Goal: Book appointment/travel/reservation

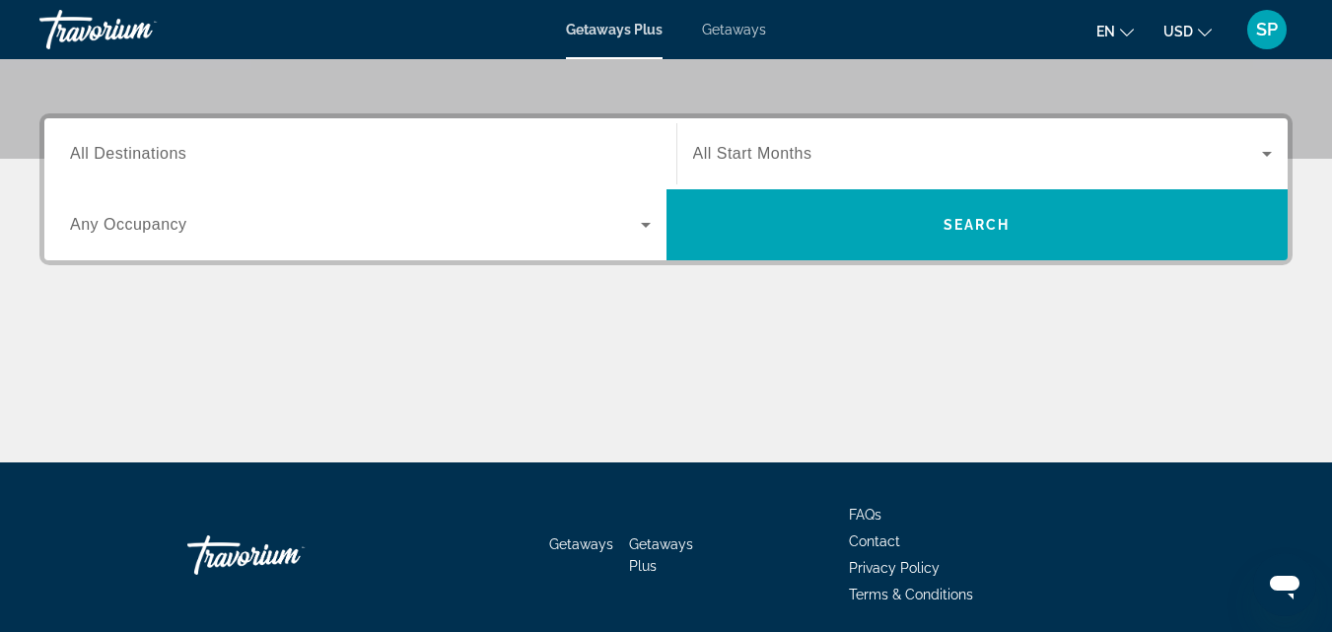
scroll to position [445, 0]
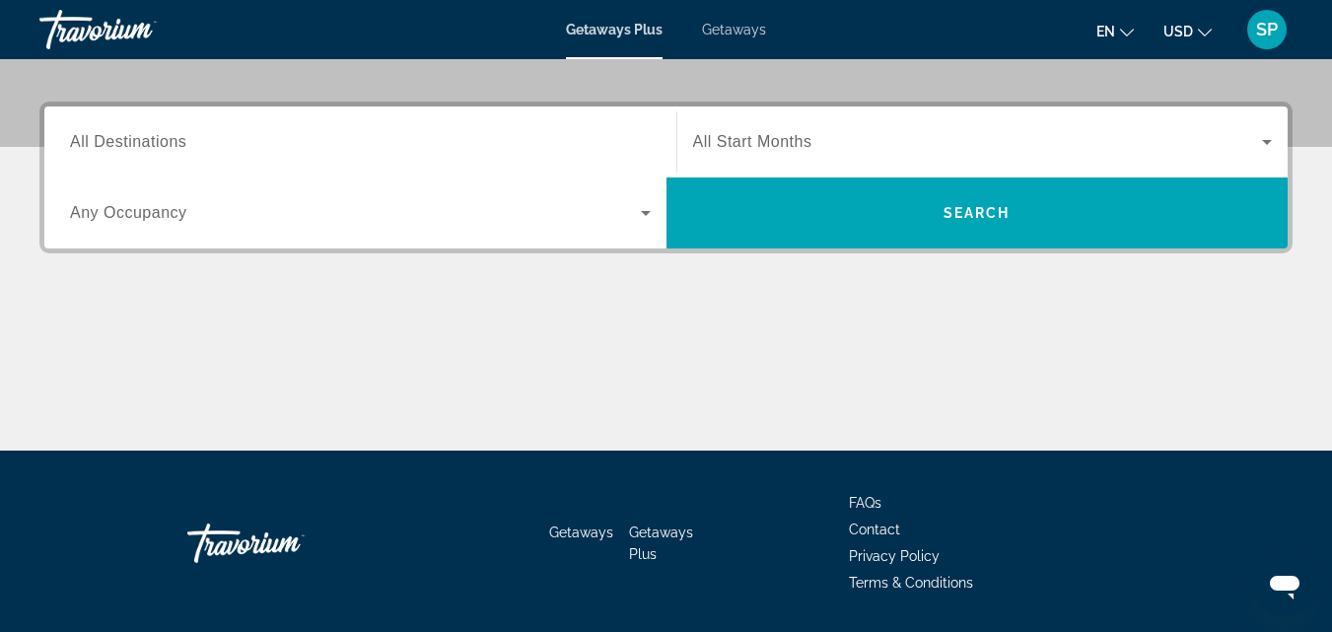
click at [169, 149] on span "All Destinations" at bounding box center [128, 141] width 116 height 17
click at [169, 149] on input "Destination All Destinations" at bounding box center [360, 143] width 581 height 24
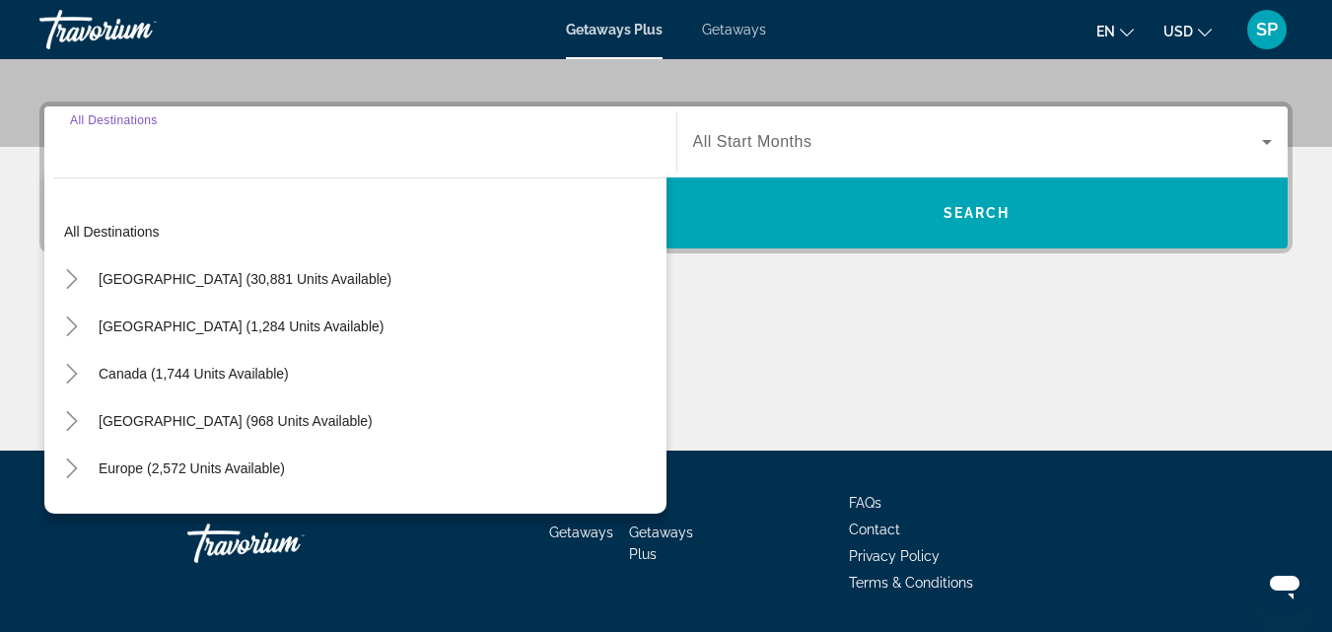
scroll to position [482, 0]
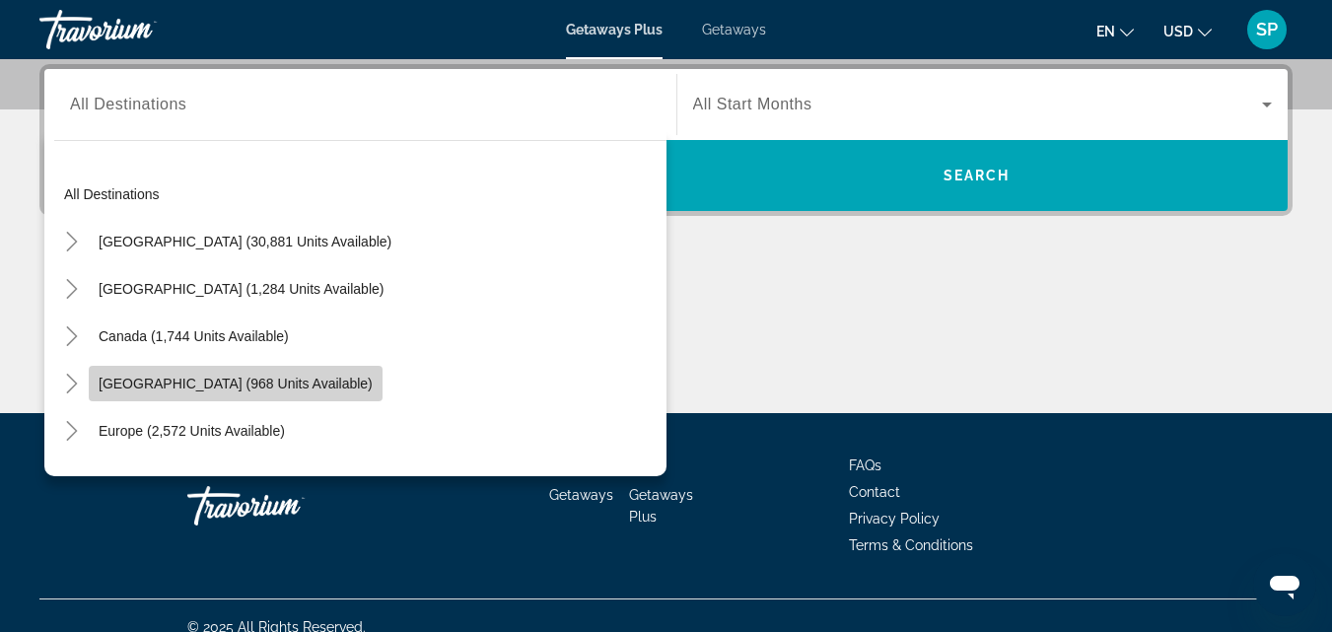
click at [163, 383] on span "[GEOGRAPHIC_DATA] (968 units available)" at bounding box center [236, 384] width 274 height 16
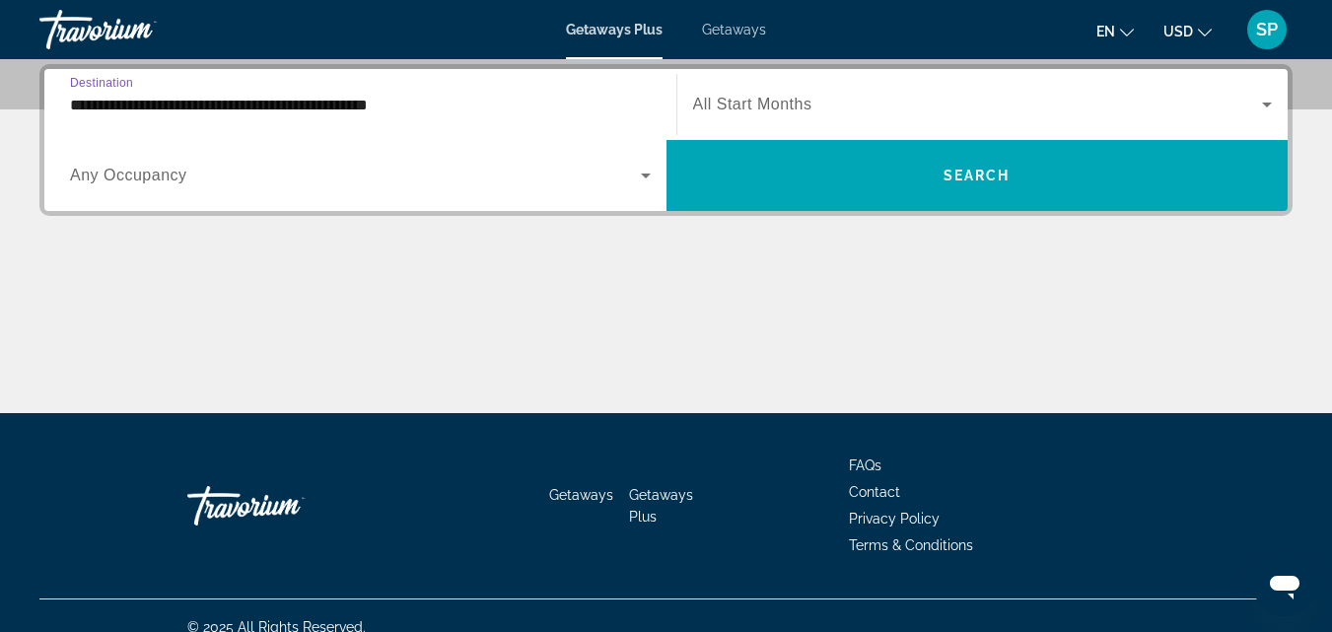
click at [164, 103] on input "**********" at bounding box center [360, 106] width 581 height 24
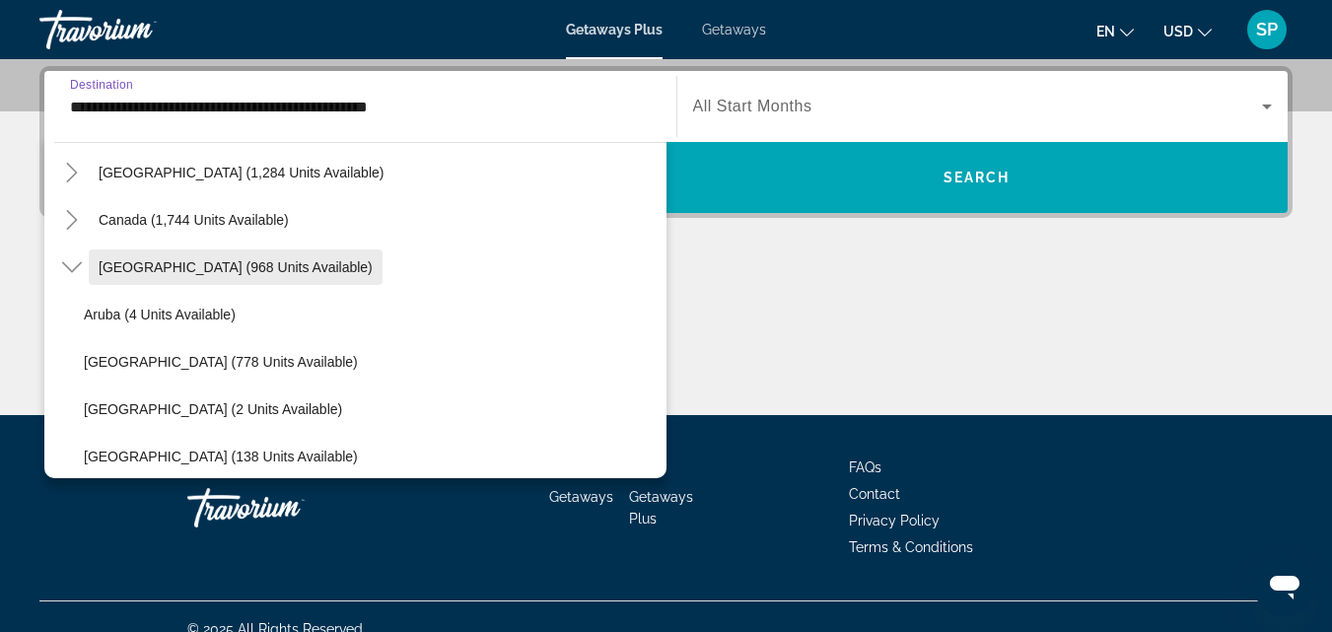
scroll to position [143, 0]
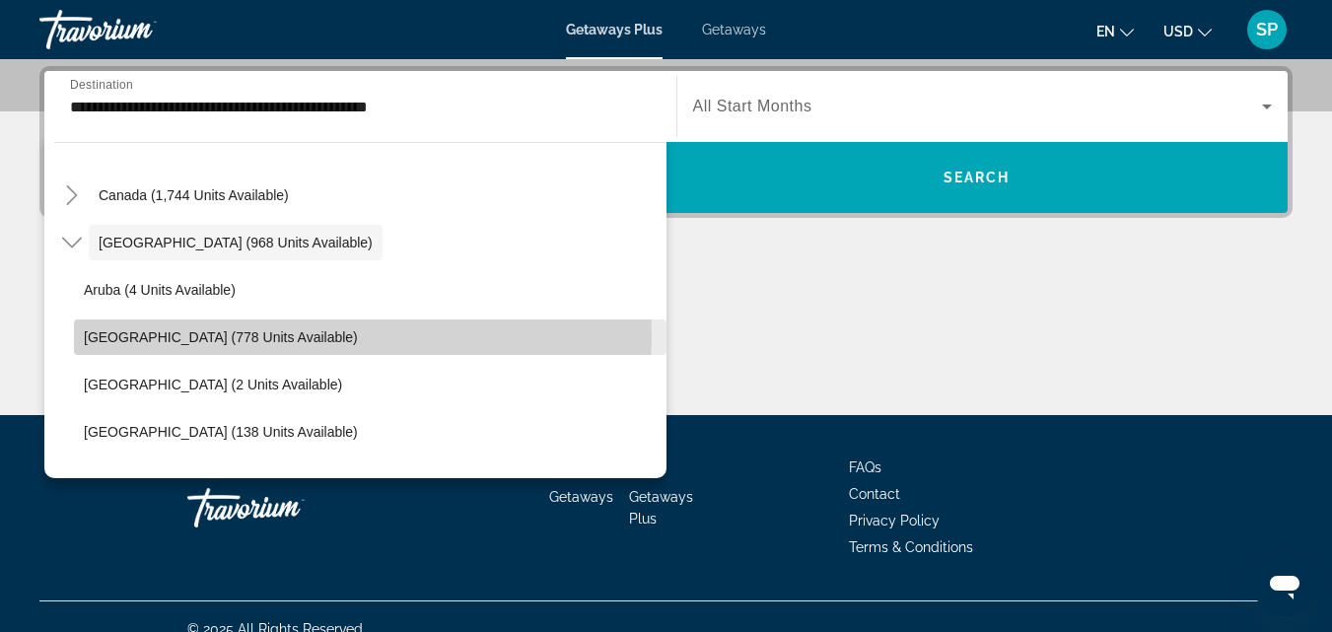
click at [159, 334] on span "[GEOGRAPHIC_DATA] (778 units available)" at bounding box center [221, 337] width 274 height 16
type input "**********"
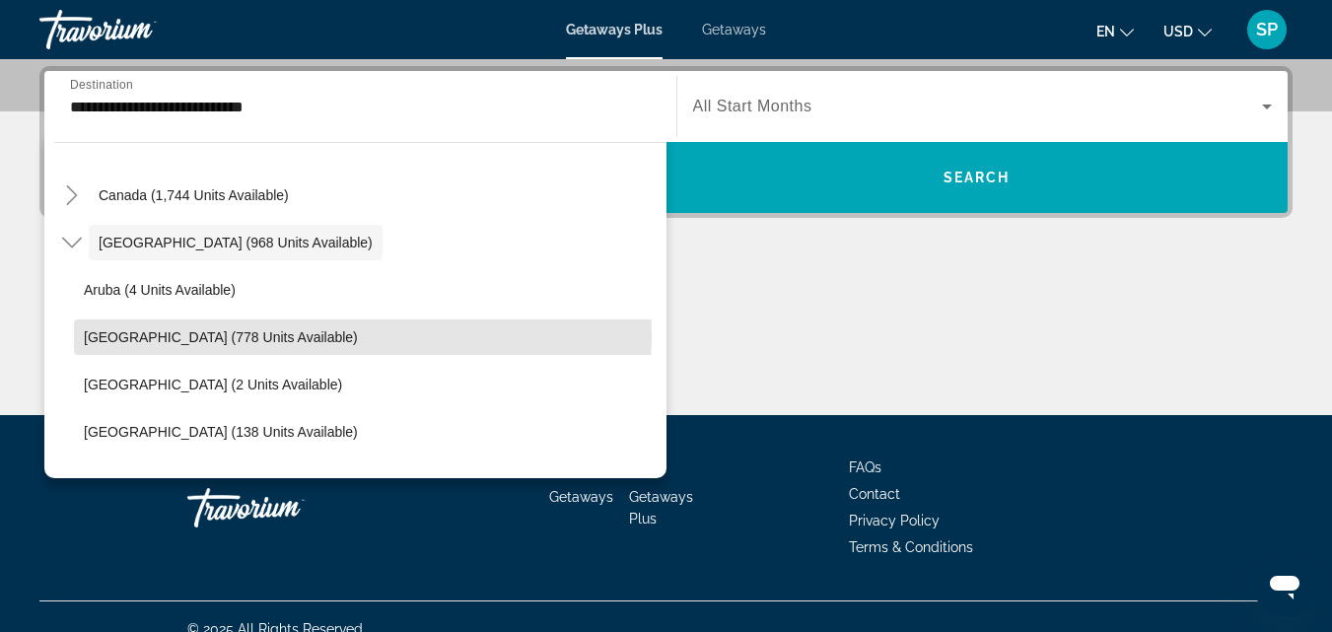
scroll to position [482, 0]
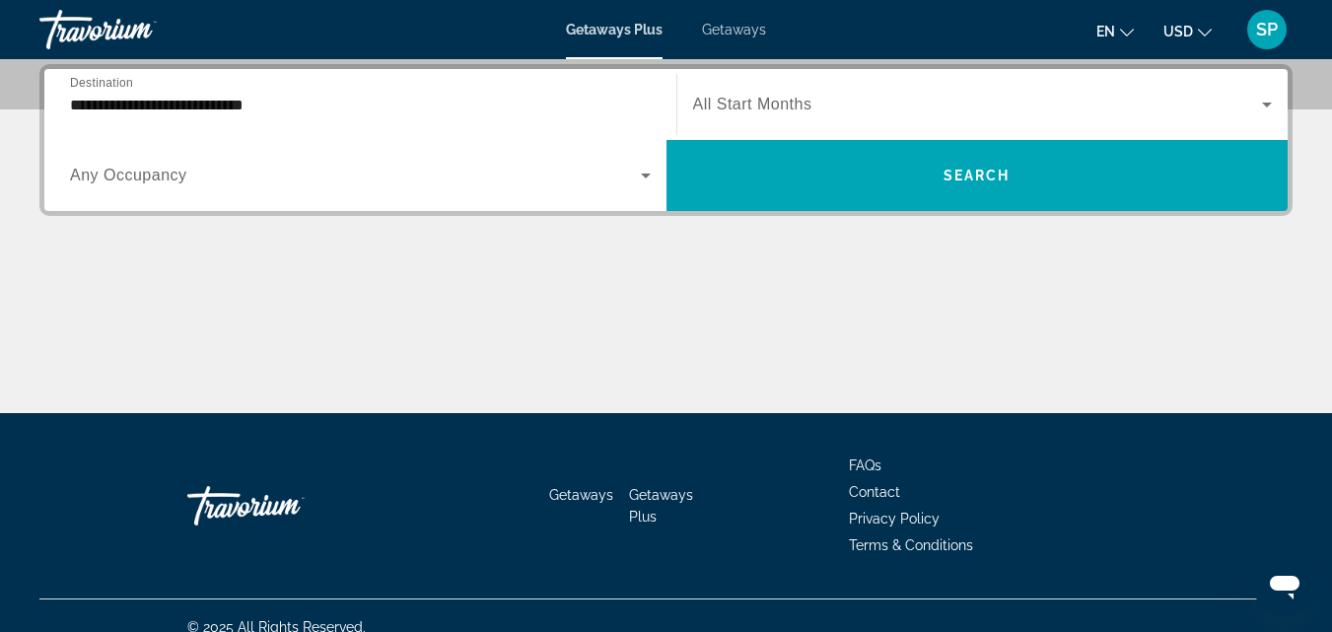
click at [743, 118] on div "Search widget" at bounding box center [983, 104] width 580 height 55
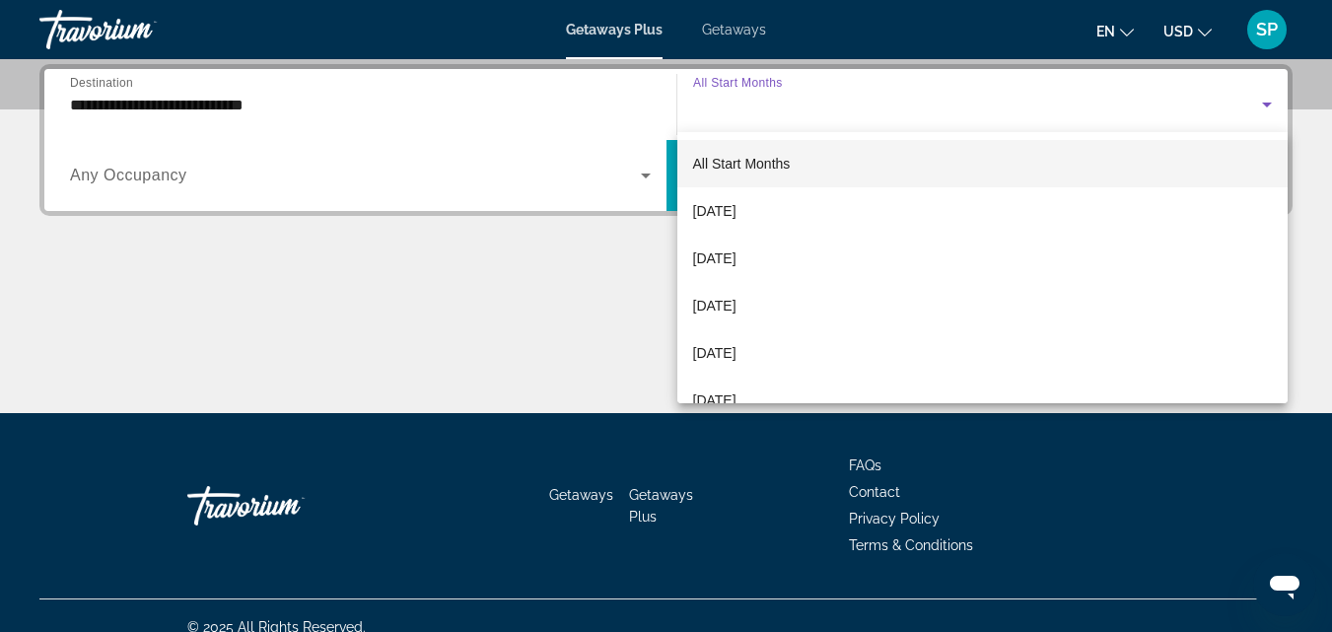
click at [736, 105] on div at bounding box center [666, 316] width 1332 height 632
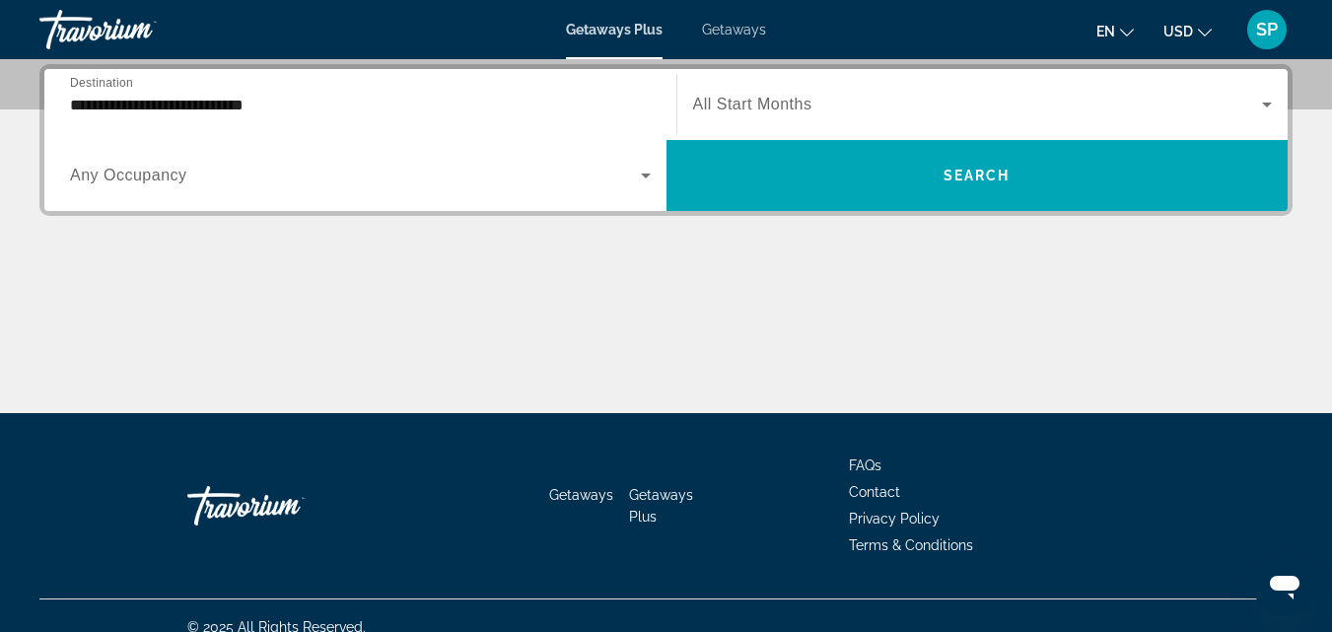
click at [865, 116] on div "Search widget" at bounding box center [983, 104] width 580 height 55
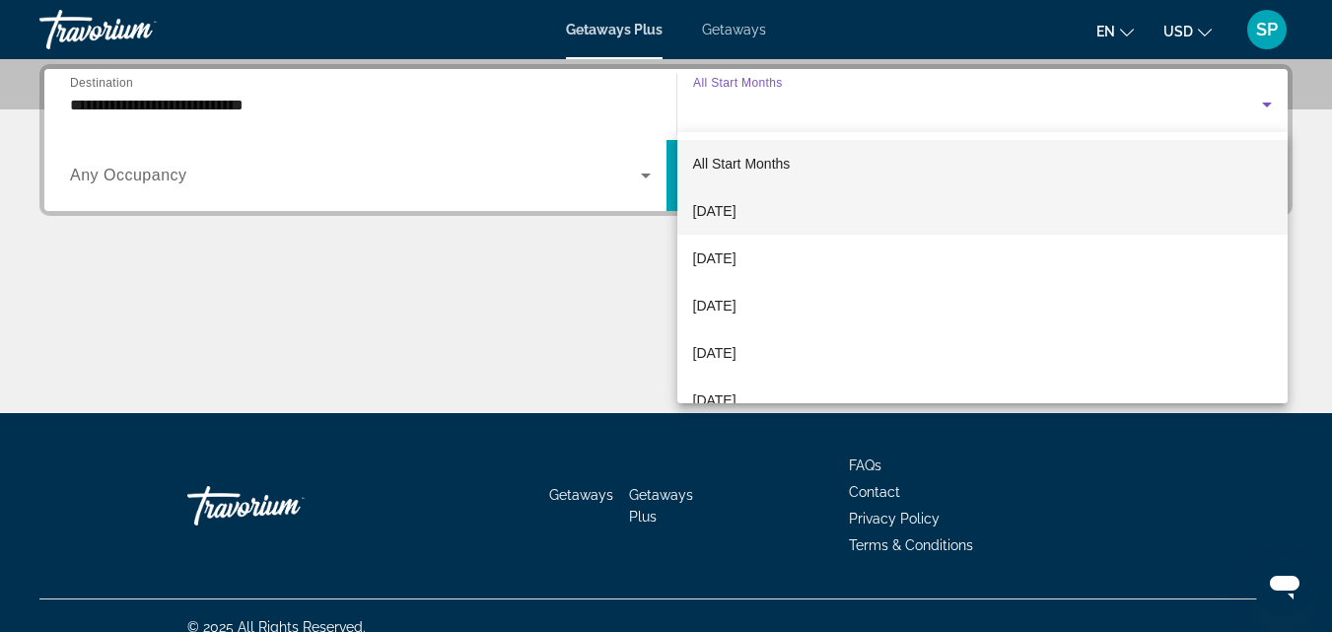
click at [840, 211] on mat-option "[DATE]" at bounding box center [982, 210] width 611 height 47
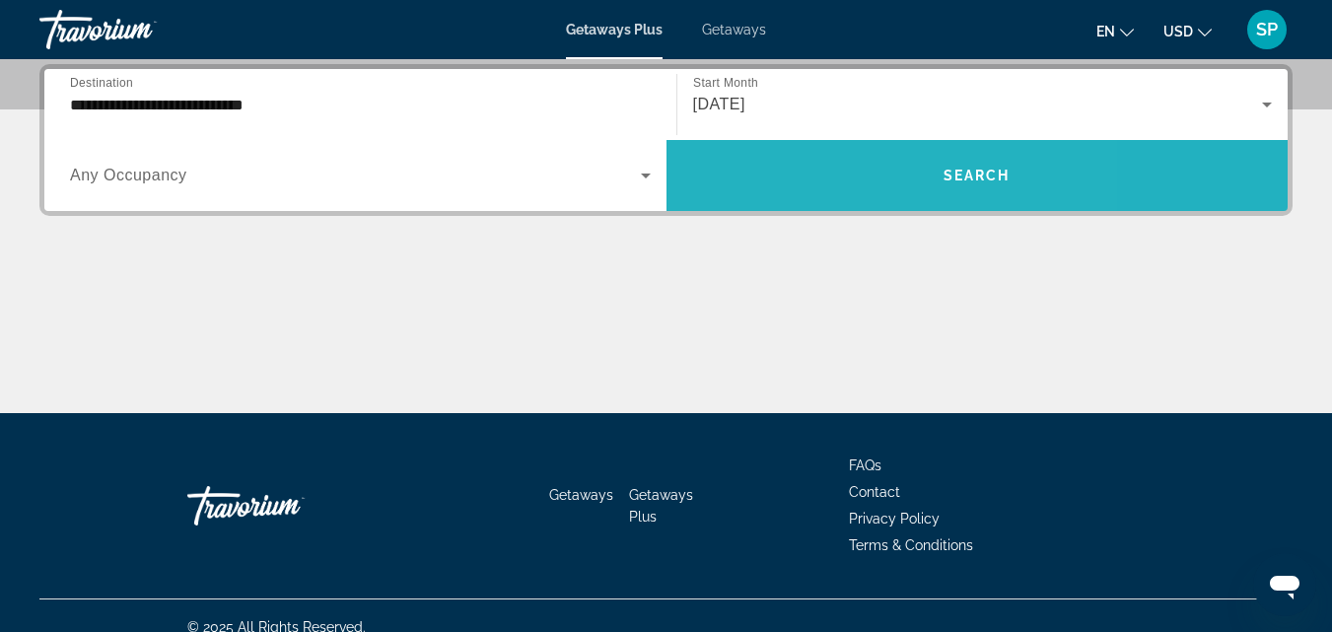
click at [827, 167] on span "Search widget" at bounding box center [977, 175] width 622 height 47
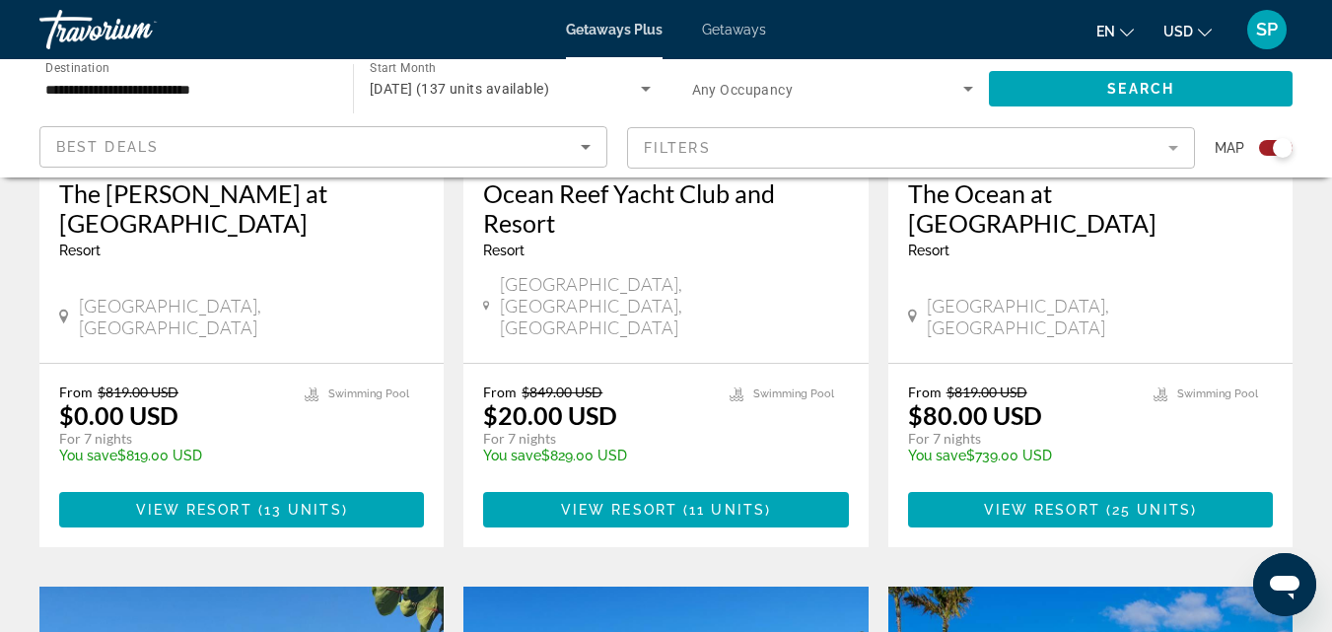
scroll to position [1026, 0]
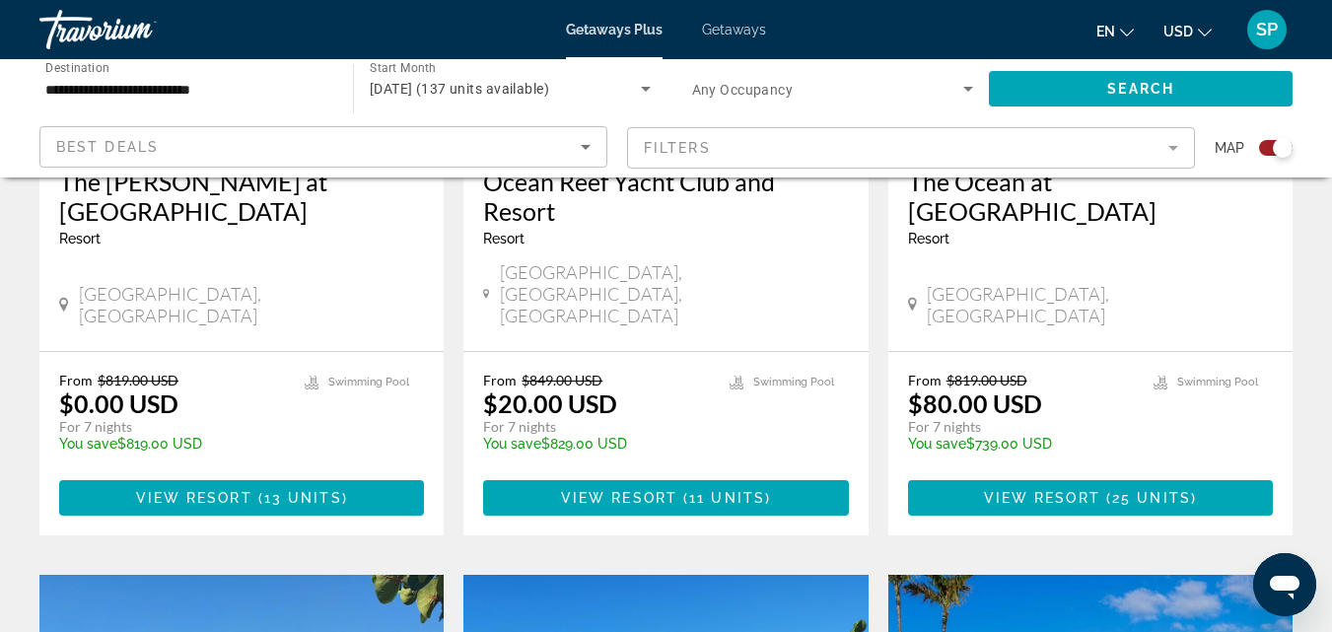
click at [773, 264] on div "[GEOGRAPHIC_DATA], [GEOGRAPHIC_DATA], [GEOGRAPHIC_DATA]" at bounding box center [665, 293] width 365 height 65
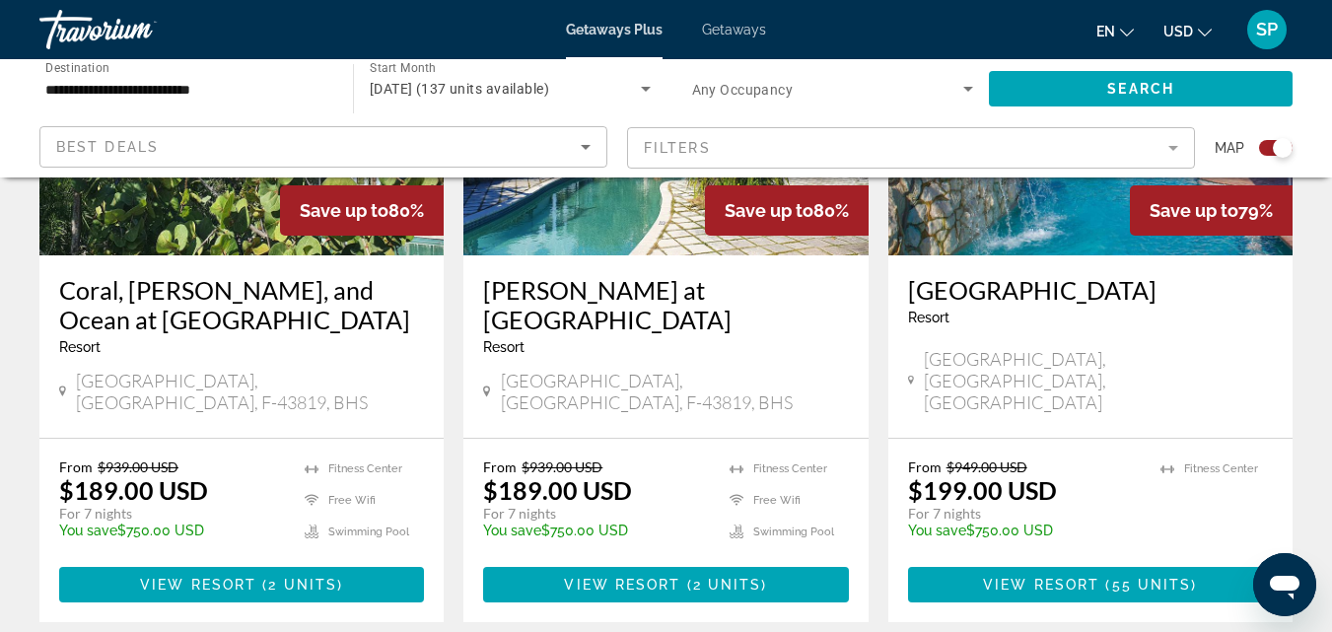
scroll to position [374, 0]
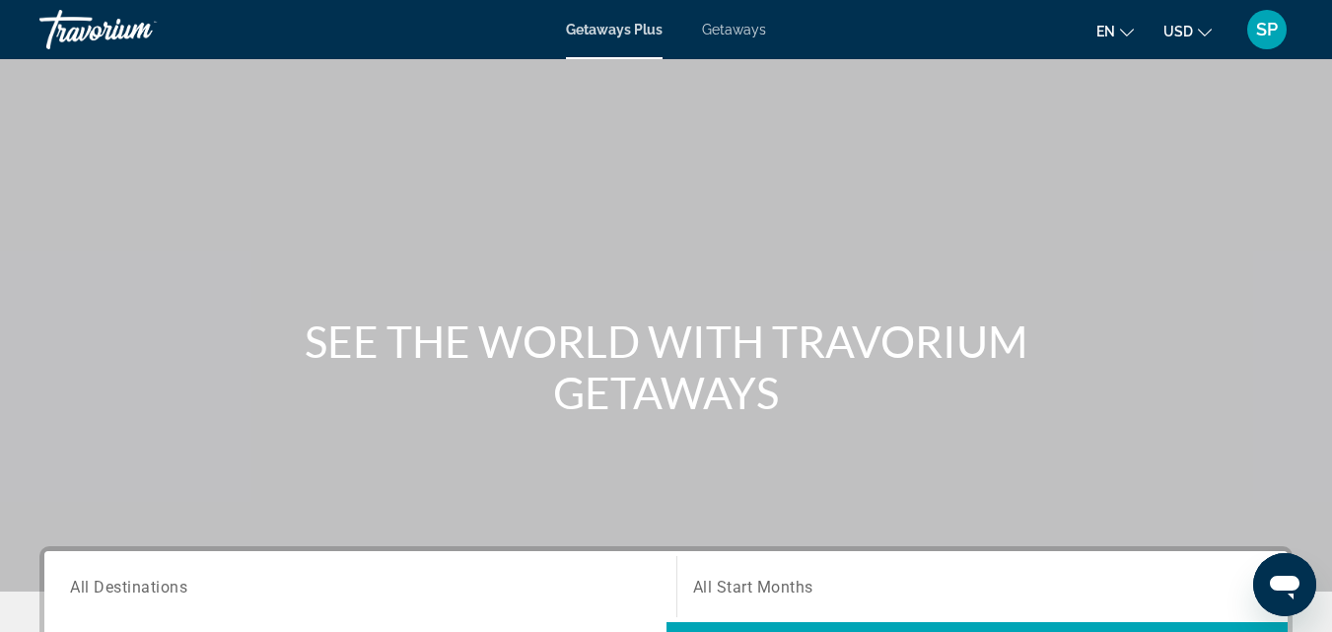
click at [734, 28] on span "Getaways" at bounding box center [734, 30] width 64 height 16
